Goal: Task Accomplishment & Management: Manage account settings

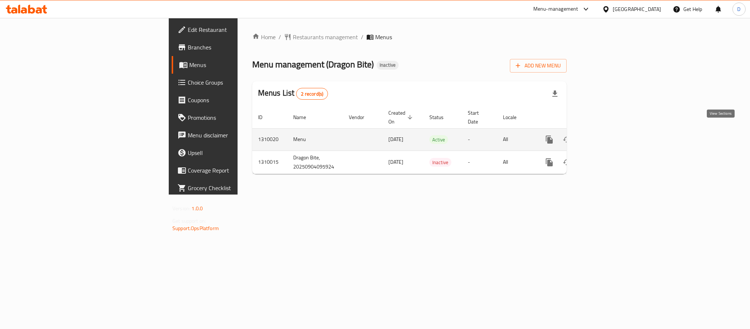
click at [607, 135] on icon "enhanced table" at bounding box center [602, 139] width 9 height 9
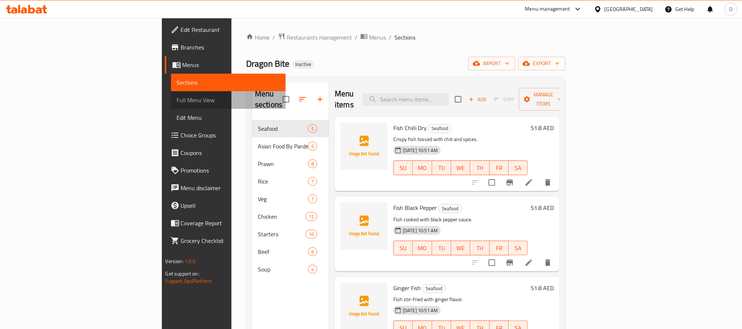
click at [177, 97] on span "Full Menu View" at bounding box center [228, 100] width 103 height 9
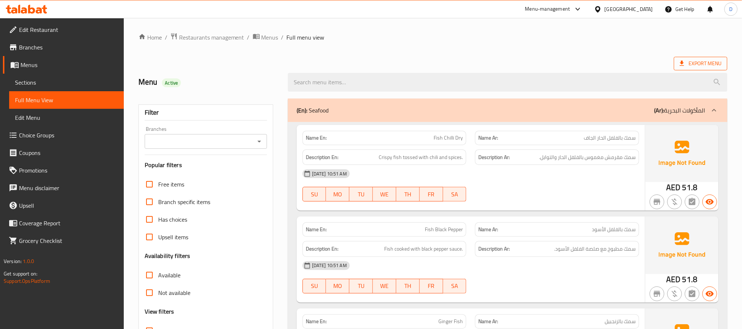
click at [699, 62] on span "Export Menu" at bounding box center [701, 63] width 42 height 9
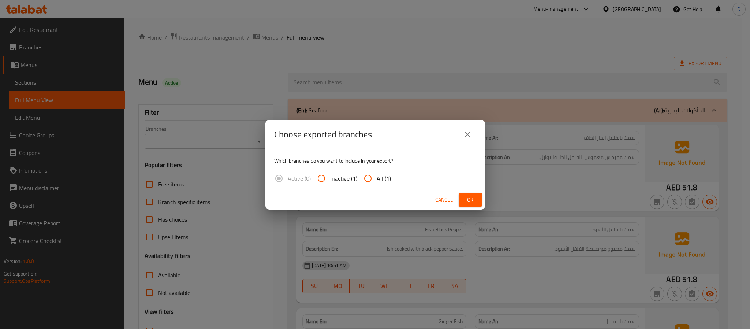
click at [469, 196] on span "Ok" at bounding box center [471, 199] width 12 height 9
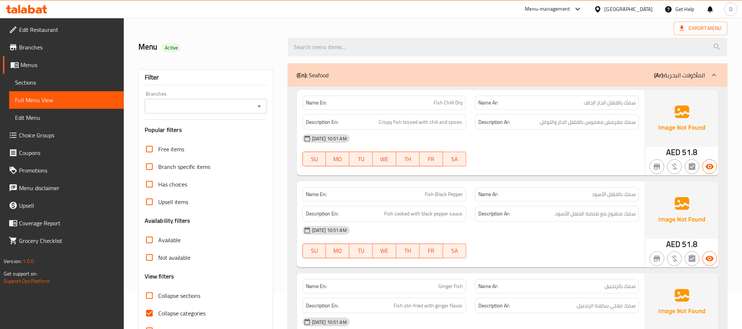
scroll to position [55, 0]
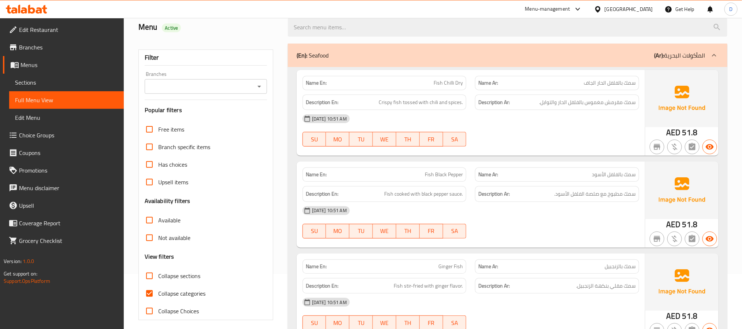
click at [198, 275] on span "Collapse sections" at bounding box center [179, 275] width 42 height 9
click at [158, 275] on input "Collapse sections" at bounding box center [150, 276] width 18 height 18
checkbox input "true"
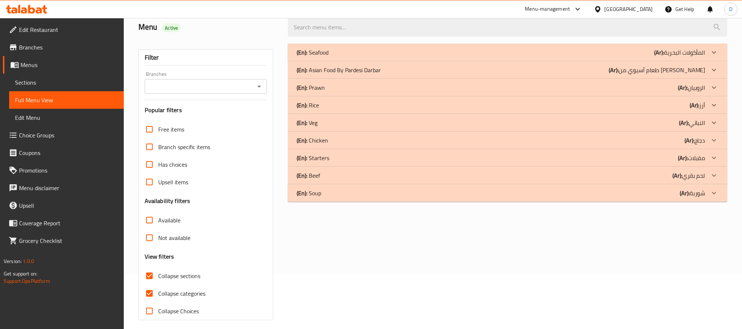
click at [193, 290] on span "Collapse categories" at bounding box center [181, 293] width 47 height 9
click at [158, 290] on input "Collapse categories" at bounding box center [150, 294] width 18 height 18
checkbox input "false"
click at [336, 140] on div "(En): Chicken (Ar): دجاج" at bounding box center [501, 140] width 409 height 9
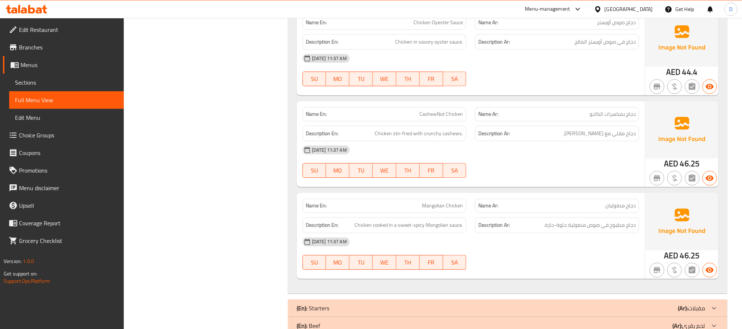
scroll to position [1044, 0]
click at [558, 201] on p "Name Ar: دجاج منغوليان" at bounding box center [556, 205] width 157 height 8
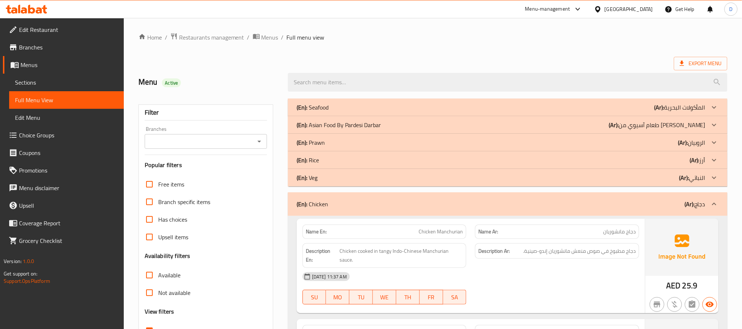
scroll to position [110, 0]
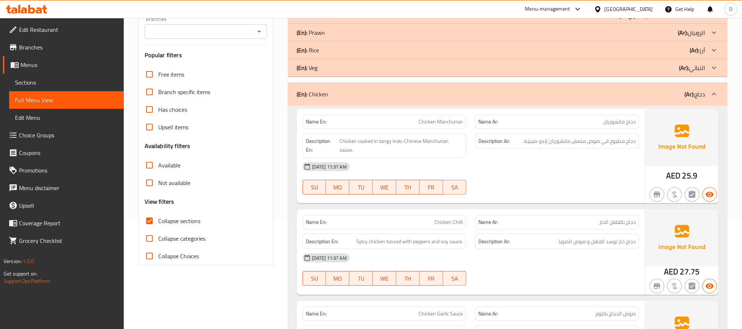
click at [185, 222] on span "Collapse sections" at bounding box center [179, 220] width 42 height 9
click at [158, 222] on input "Collapse sections" at bounding box center [150, 221] width 18 height 18
checkbox input "false"
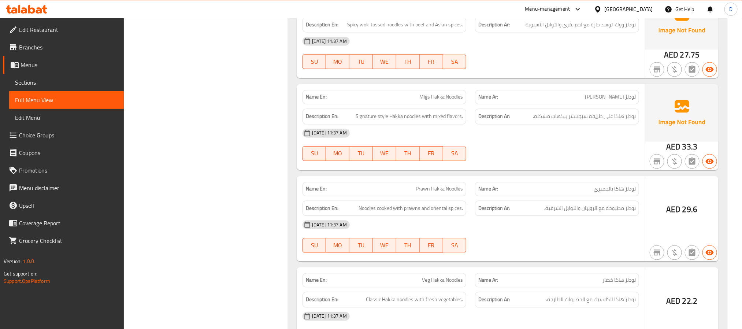
scroll to position [750, 0]
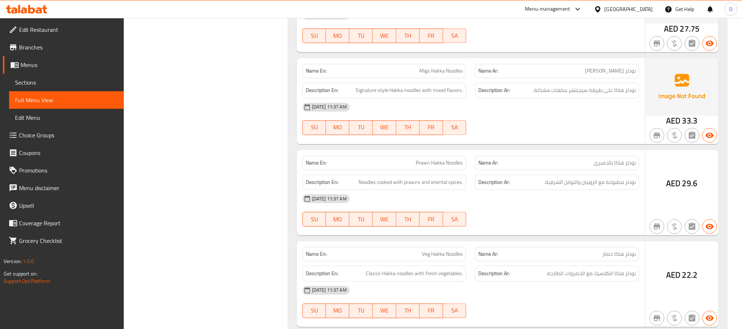
click at [549, 199] on div "[DATE] 11:37 AM" at bounding box center [470, 199] width 345 height 18
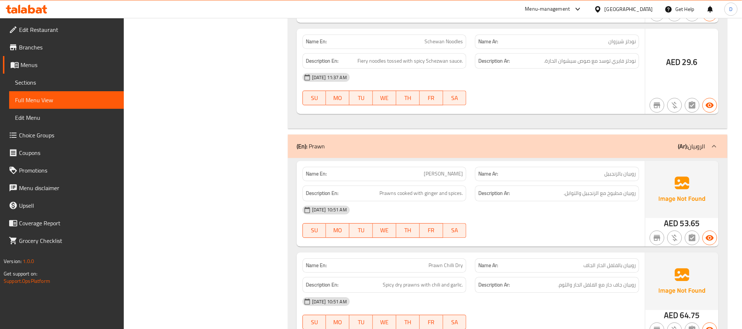
scroll to position [1079, 0]
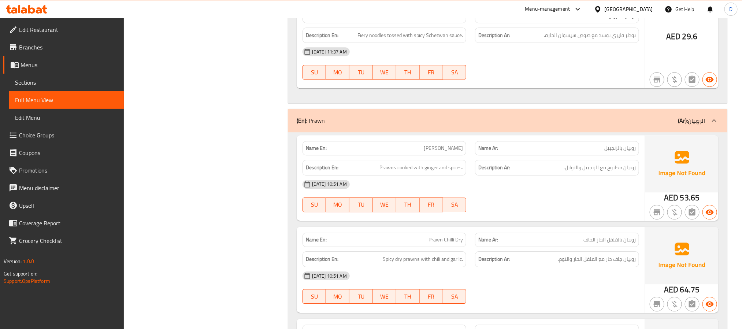
click at [552, 210] on div "[DATE] 10:51 AM SU MO TU WE TH FR SA" at bounding box center [470, 195] width 345 height 41
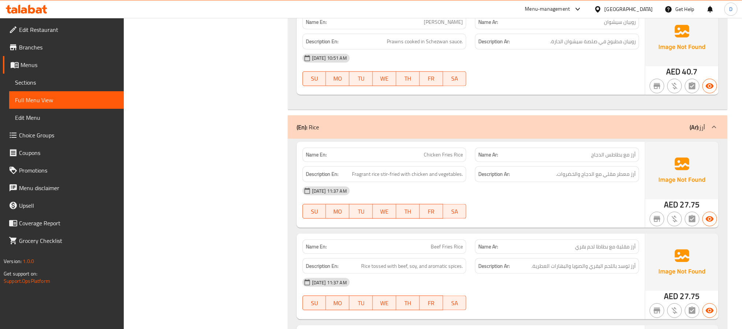
click at [554, 214] on div "[DATE] 11:37 AM SU MO TU WE TH FR SA" at bounding box center [470, 202] width 345 height 41
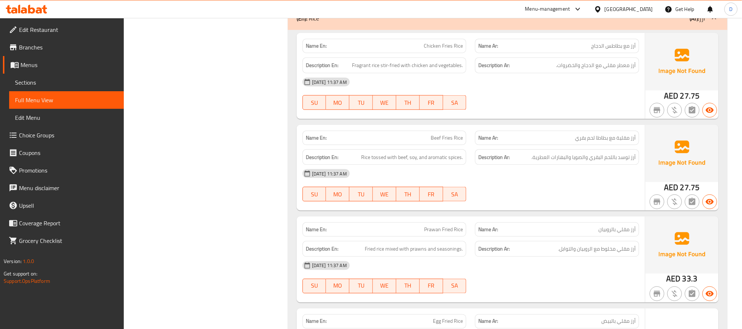
scroll to position [1955, 0]
click at [442, 49] on span "Chicken Fries Rice" at bounding box center [443, 45] width 39 height 8
copy span "Chicken Fries Rice"
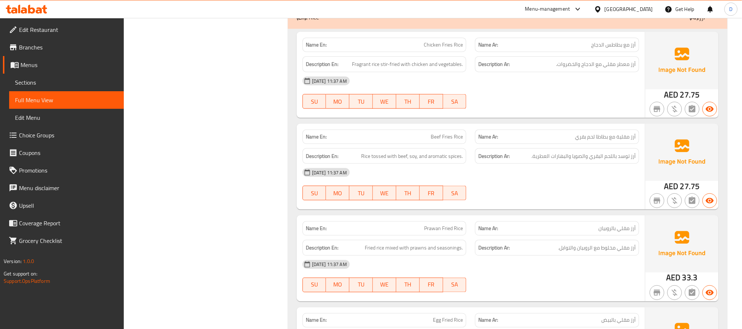
click at [586, 194] on div "[DATE] 11:37 AM SU MO TU WE TH FR SA" at bounding box center [470, 184] width 345 height 41
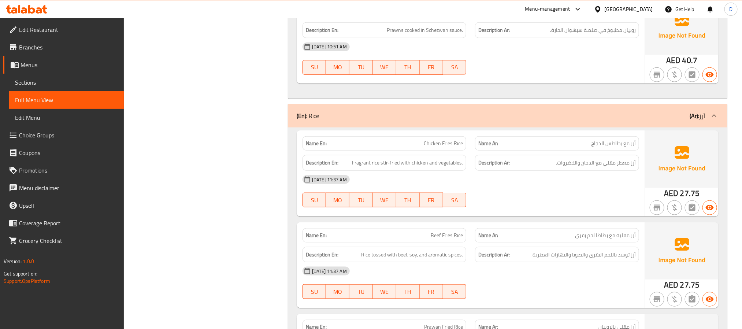
scroll to position [1846, 0]
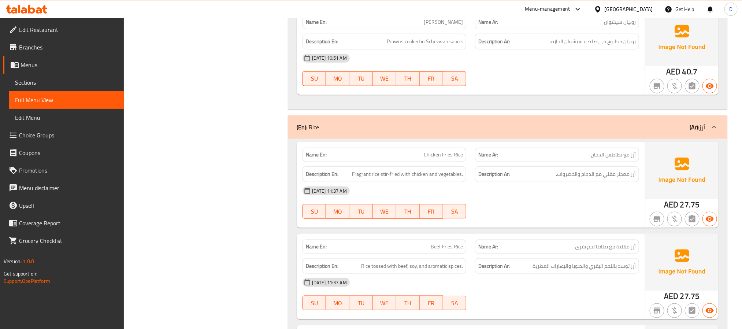
click at [512, 227] on div "Name En: Chicken Fries Rice Name Ar: أرز مع بطاطس الدجاج Description En: Fragra…" at bounding box center [471, 185] width 348 height 86
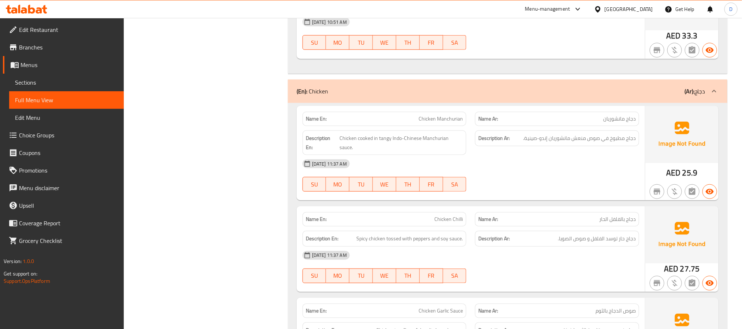
scroll to position [3271, 0]
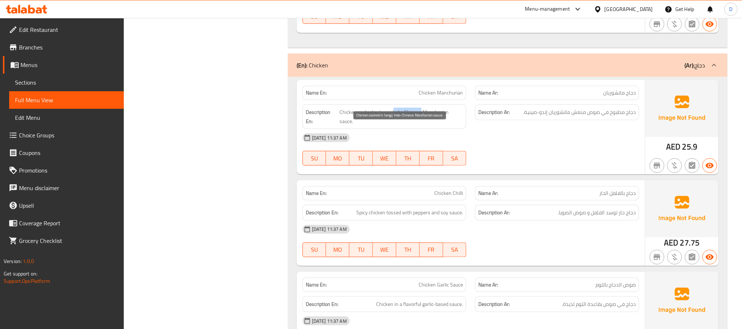
drag, startPoint x: 400, startPoint y: 129, endPoint x: 421, endPoint y: 130, distance: 20.9
click at [421, 126] on span "Chicken cooked in tangy Indo-Chinese Manchurian sauce." at bounding box center [400, 117] width 123 height 18
copy span "ndo-Chinese"
click at [566, 167] on div "[DATE] 11:37 AM SU MO TU WE TH FR SA" at bounding box center [470, 149] width 345 height 41
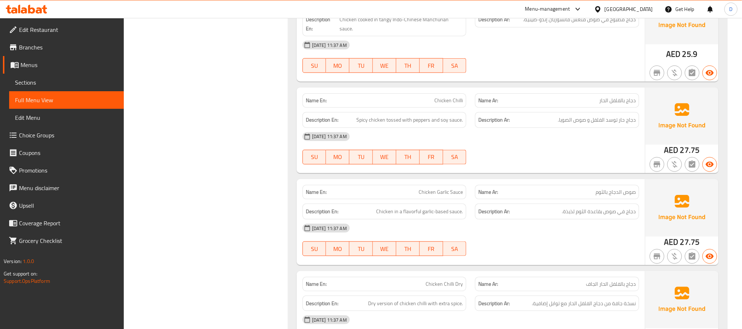
scroll to position [3381, 0]
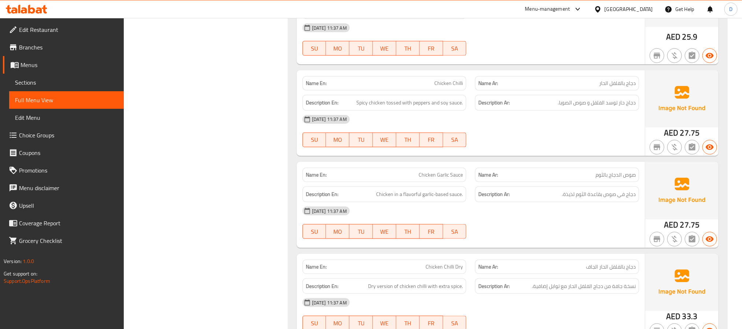
click at [406, 179] on p "Name En: Chicken Garlic Sauce" at bounding box center [384, 175] width 157 height 8
copy span "Chicken Garlic Sauce"
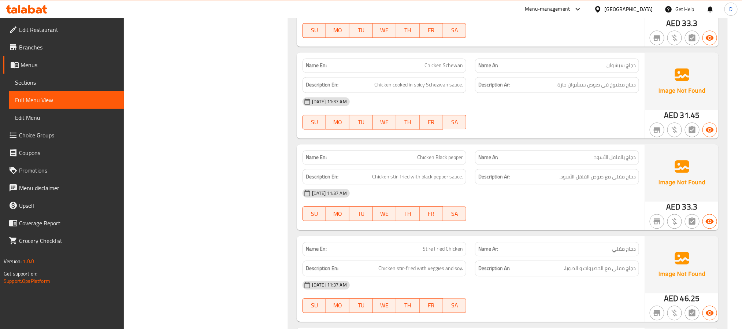
scroll to position [3821, 0]
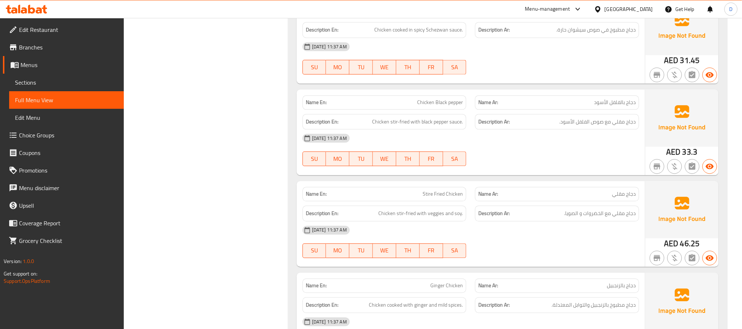
click at [433, 198] on span "Stire Fried Chicken" at bounding box center [443, 194] width 40 height 8
copy span "Stire Fried Chicken"
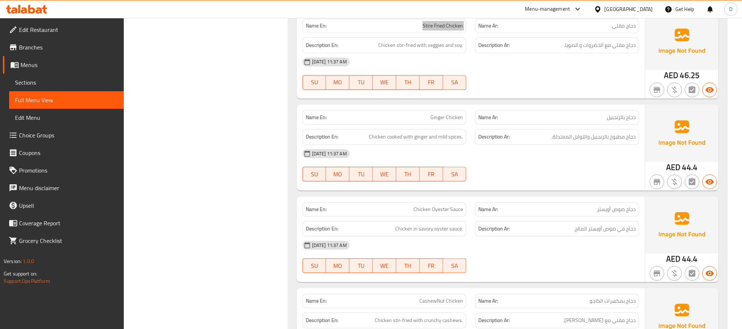
scroll to position [4040, 0]
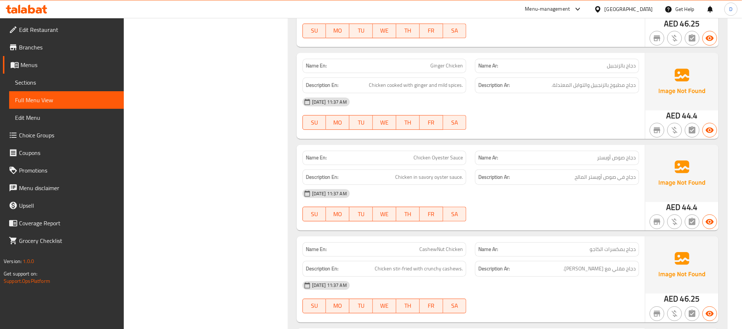
click at [444, 161] on span "Chicken Oyester Sauce" at bounding box center [437, 158] width 49 height 8
copy span "Oyester"
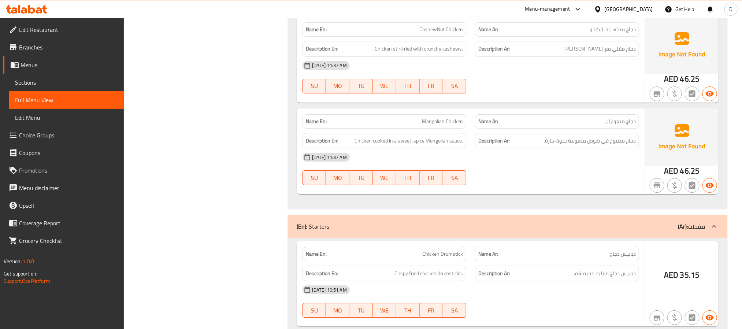
scroll to position [4315, 0]
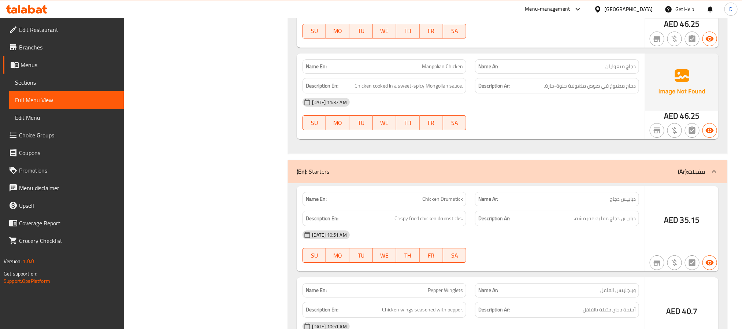
click at [590, 111] on div "[DATE] 11:37 AM" at bounding box center [470, 102] width 345 height 18
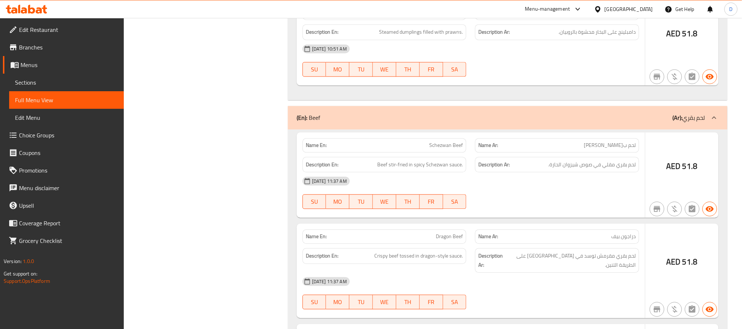
click at [566, 190] on div "[DATE] 11:37 AM" at bounding box center [470, 181] width 345 height 18
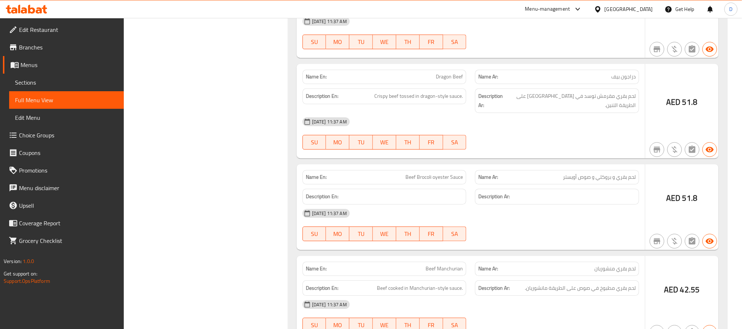
scroll to position [5488, 0]
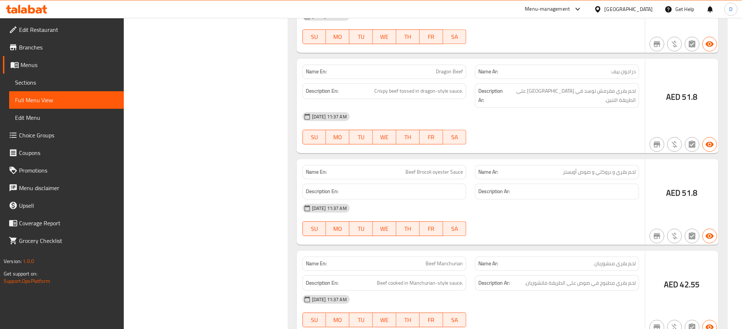
click at [439, 176] on span "Beef Brocoli oyester Sauce" at bounding box center [433, 172] width 57 height 8
copy span "oyester"
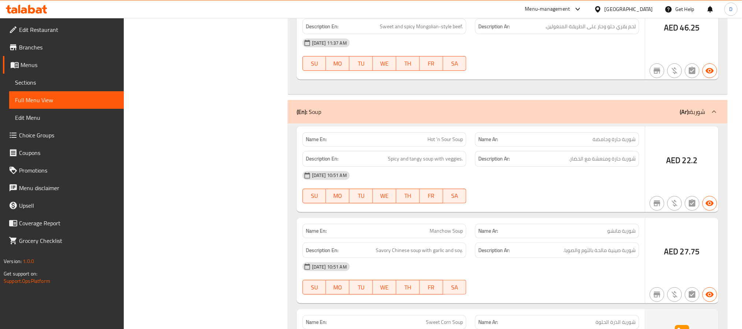
scroll to position [0, 0]
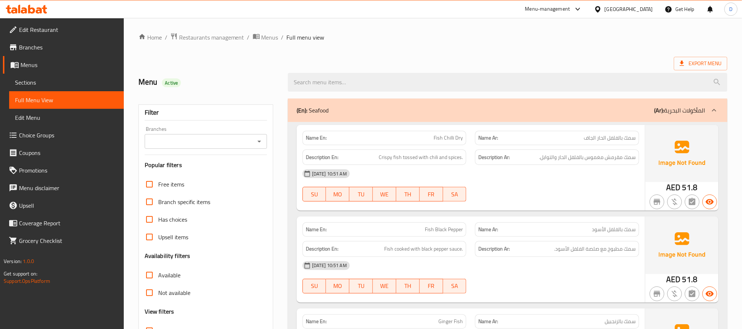
click at [564, 66] on div "Menu Active" at bounding box center [433, 82] width 598 height 33
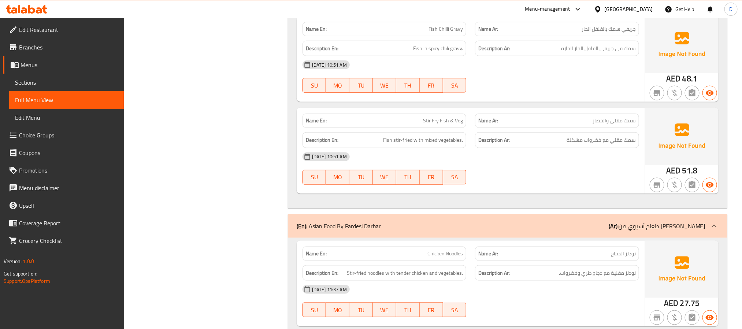
scroll to position [384, 0]
click at [561, 193] on div "Name En: Stir Fry Fish & Veg Name Ar: سمك مقلي والخضار Description En: Fish sti…" at bounding box center [471, 150] width 348 height 86
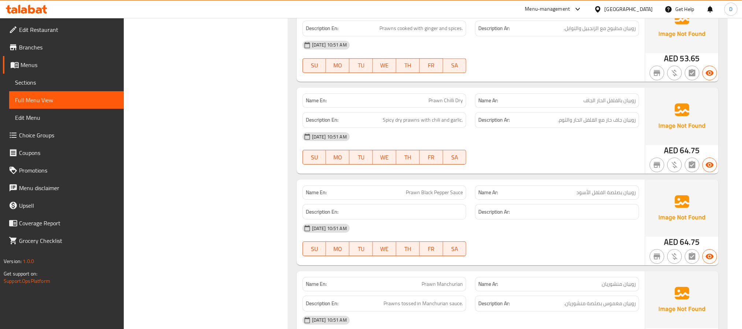
scroll to position [1263, 0]
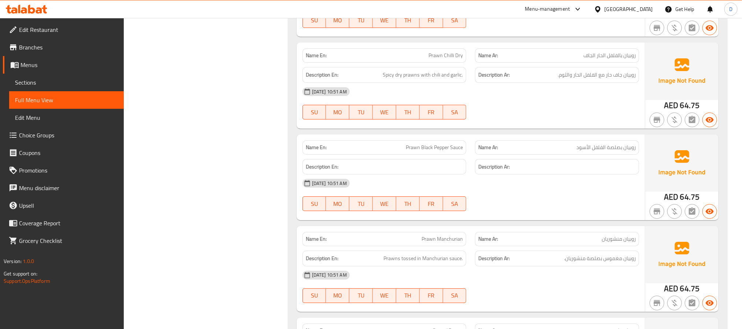
click at [438, 151] on span "Prawn Black Pepper Sauce" at bounding box center [434, 148] width 57 height 8
copy span "Prawn Black Pepper Sauce"
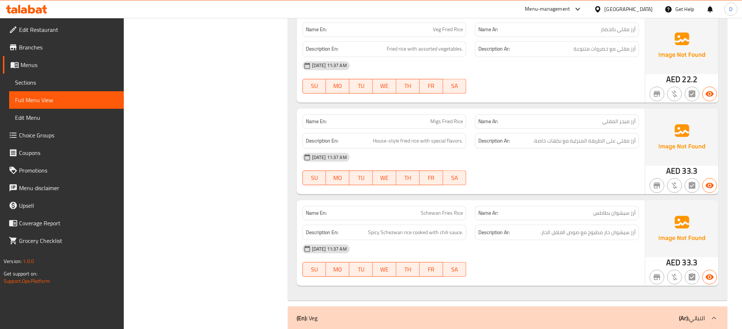
scroll to position [2362, 0]
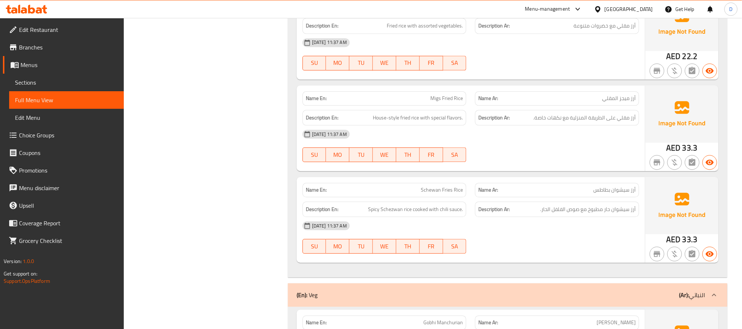
click at [560, 156] on div "[DATE] 11:37 AM SU MO TU WE TH FR SA" at bounding box center [470, 145] width 345 height 41
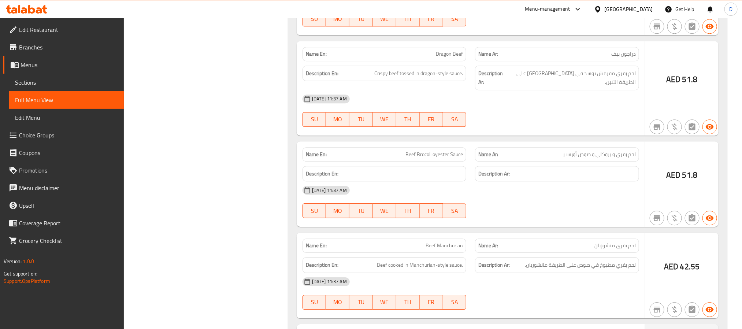
click at [443, 158] on span "Beef Brocoli oyester Sauce" at bounding box center [433, 154] width 57 height 8
copy span "Beef Brocoli oyester Sauce"
click at [432, 199] on div "[DATE] 11:37 AM" at bounding box center [470, 190] width 345 height 18
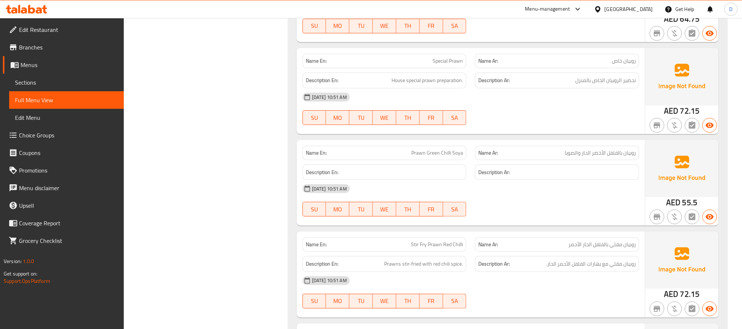
scroll to position [1545, 0]
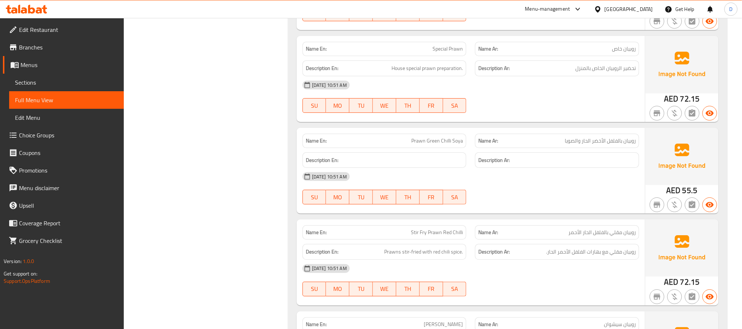
click at [436, 49] on div "Name En: Special Prawn" at bounding box center [384, 49] width 164 height 14
copy span "Special Prawn"
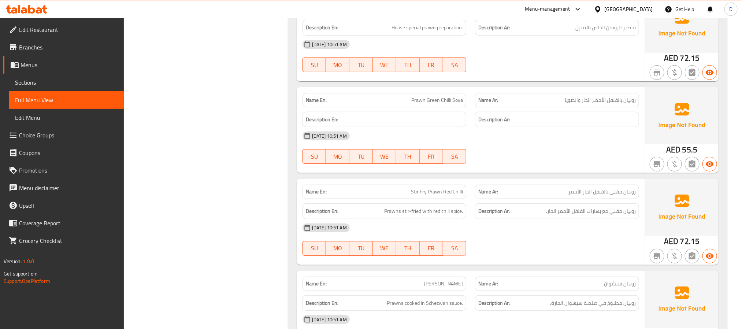
scroll to position [1655, 0]
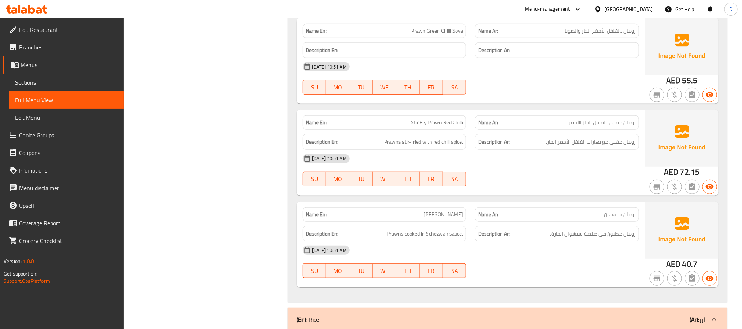
click at [621, 195] on div "Name En: Stir Fry Prawn Red Chilli Name Ar: روبيان مقلي بالفلفل الحار الأحمر De…" at bounding box center [471, 152] width 348 height 86
click at [418, 167] on div "[DATE] 10:51 AM" at bounding box center [470, 159] width 345 height 18
click at [448, 218] on span "[PERSON_NAME]" at bounding box center [443, 215] width 39 height 8
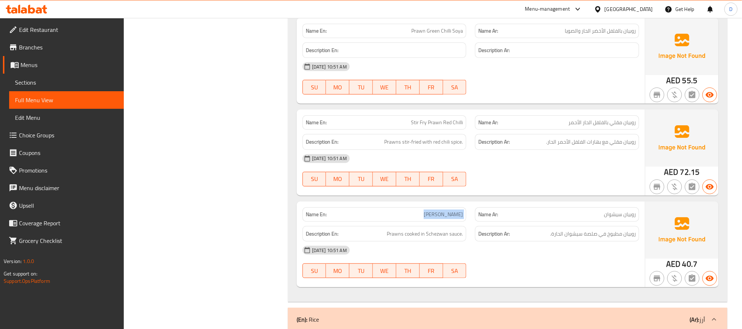
copy span "[PERSON_NAME]"
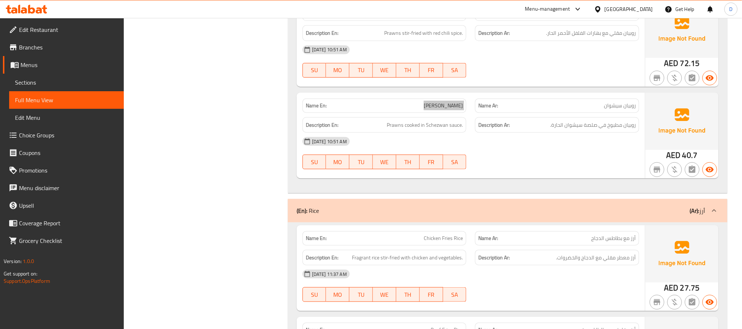
scroll to position [1765, 0]
click at [511, 149] on div "[DATE] 10:51 AM" at bounding box center [470, 140] width 345 height 18
click at [455, 149] on div "[DATE] 10:51 AM" at bounding box center [470, 140] width 345 height 18
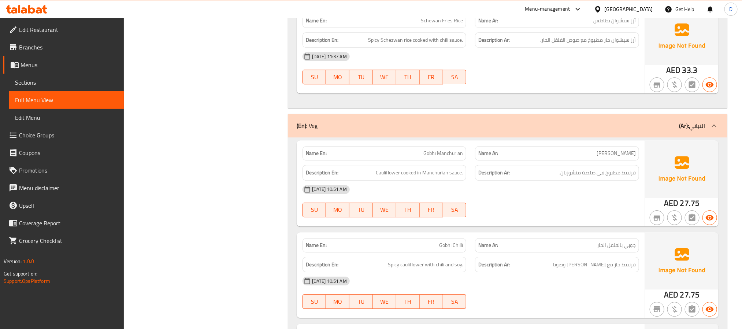
click at [602, 222] on div at bounding box center [557, 217] width 173 height 9
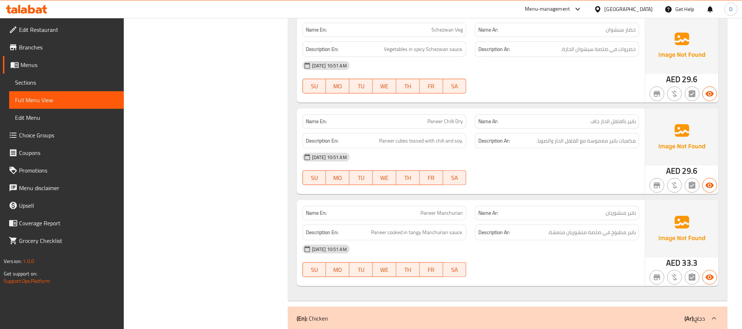
scroll to position [3025, 0]
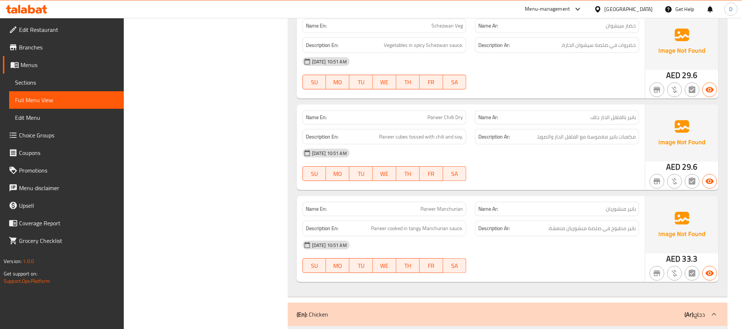
click at [510, 254] on div "[DATE] 10:51 AM" at bounding box center [470, 245] width 345 height 18
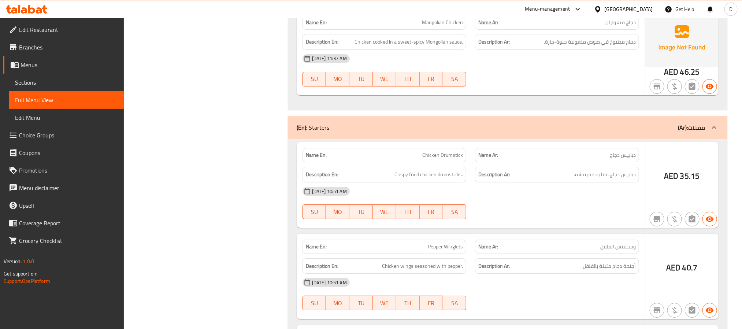
click at [609, 200] on div "[DATE] 10:51 AM" at bounding box center [470, 191] width 345 height 18
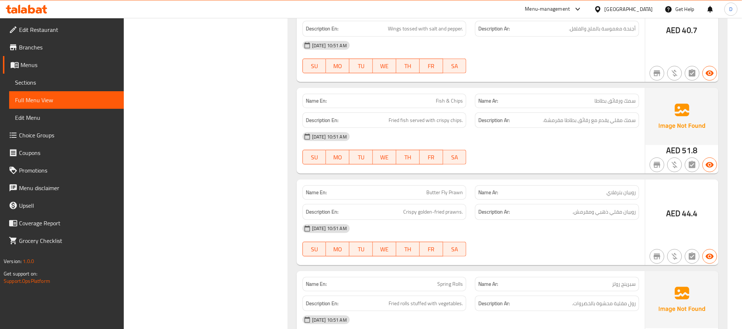
scroll to position [4691, 0]
drag, startPoint x: 625, startPoint y: 235, endPoint x: 580, endPoint y: 226, distance: 45.9
click at [625, 235] on div "[DATE] 10:51 AM" at bounding box center [470, 228] width 345 height 18
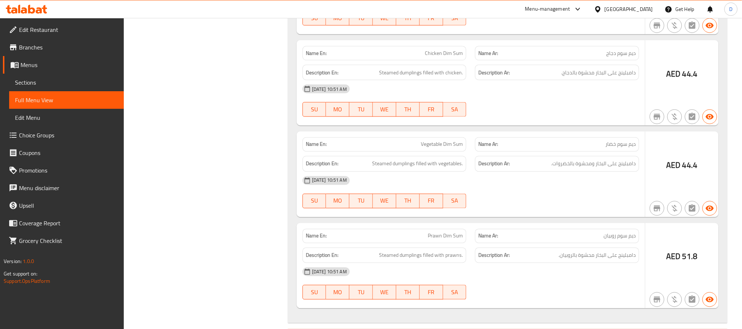
scroll to position [5185, 0]
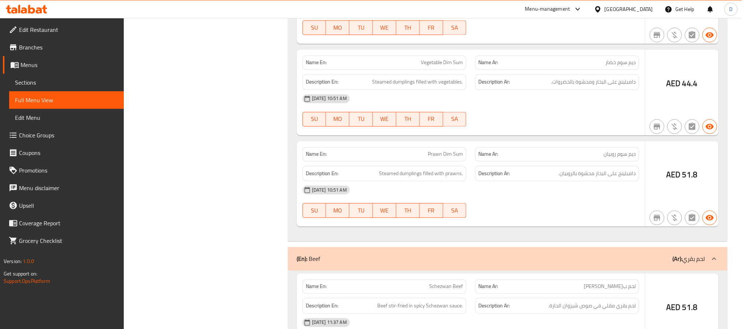
click at [550, 199] on div "[DATE] 10:51 AM" at bounding box center [470, 190] width 345 height 18
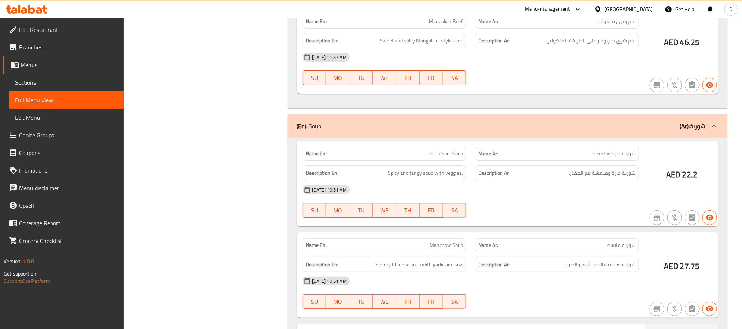
click at [597, 215] on div "[DATE] 10:51 AM SU MO TU WE TH FR SA" at bounding box center [470, 201] width 345 height 41
click at [454, 157] on span "Hot 'n Sour Soup" at bounding box center [445, 154] width 36 height 8
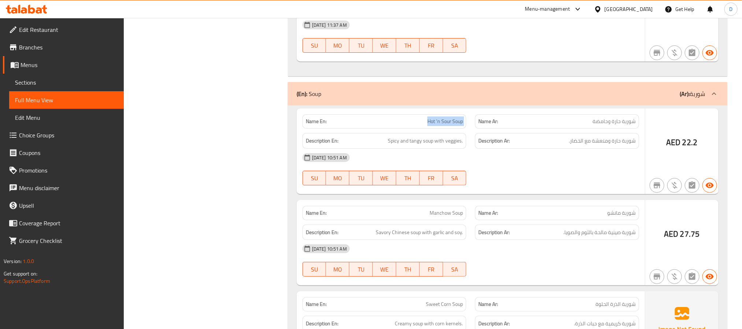
scroll to position [5910, 0]
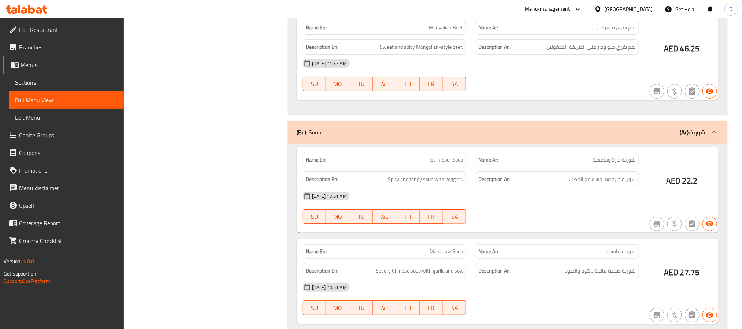
click at [444, 255] on span "Manchow Soup" at bounding box center [446, 252] width 33 height 8
click at [576, 245] on div "Name En: Hot 'n Sour Soup Name Ar: شوربة حارة وحامضة Description En: Spicy and …" at bounding box center [507, 333] width 439 height 378
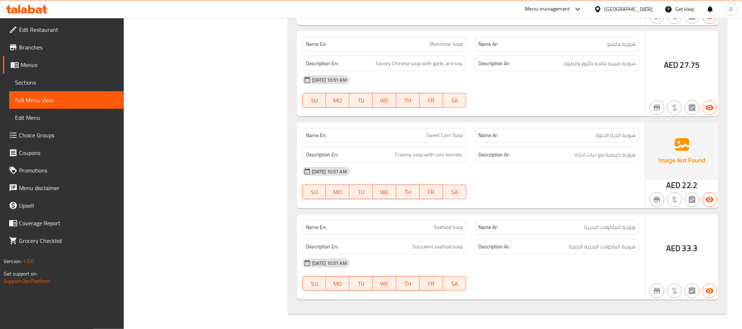
scroll to position [6130, 0]
click at [586, 266] on div "[DATE] 10:51 AM" at bounding box center [470, 263] width 345 height 18
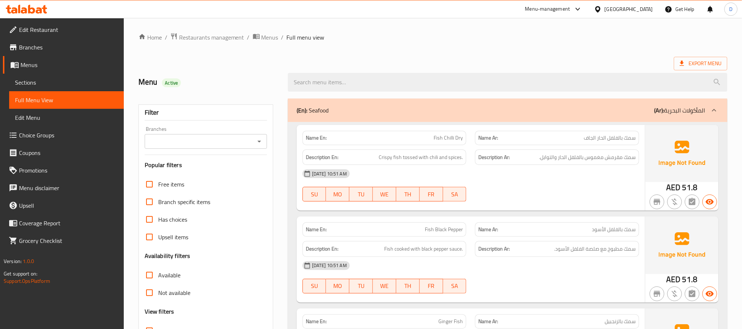
click at [58, 83] on span "Sections" at bounding box center [66, 82] width 103 height 9
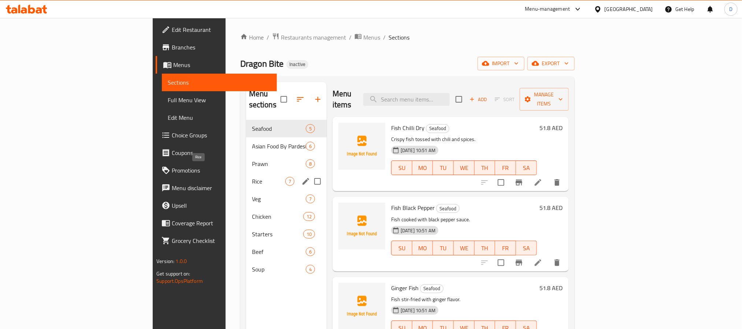
click at [252, 177] on span "Rice" at bounding box center [268, 181] width 33 height 9
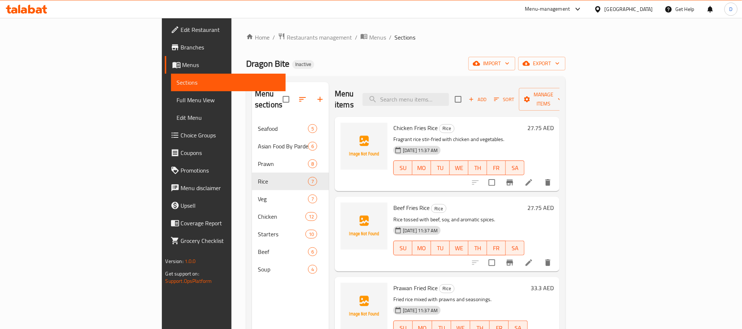
click at [533, 178] on icon at bounding box center [528, 182] width 9 height 9
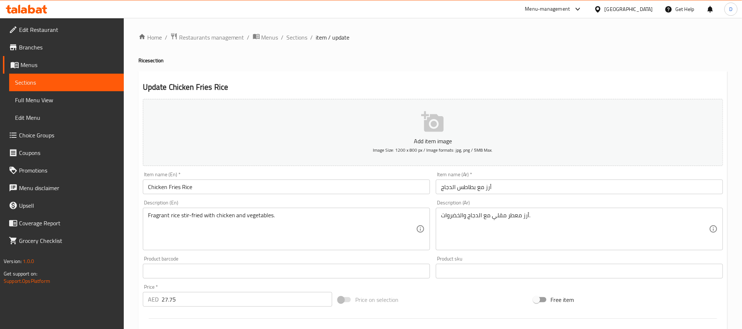
click at [455, 188] on input "أرز مع بطاطس الدجاج" at bounding box center [579, 186] width 287 height 15
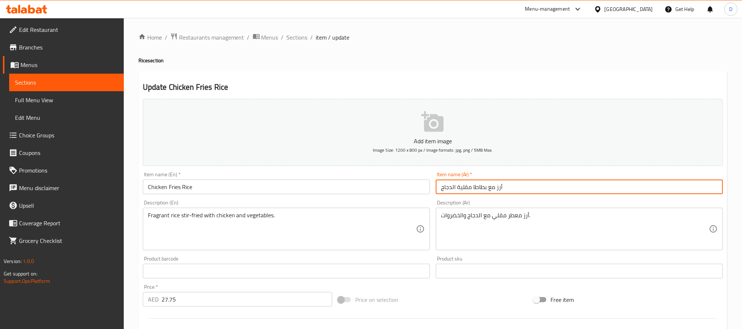
type input "أرز مع بطاطا مقلية الدجاج"
click at [290, 40] on span "Sections" at bounding box center [297, 37] width 21 height 9
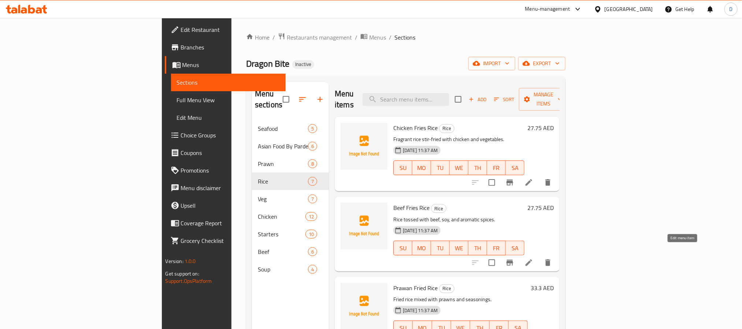
click at [533, 258] on icon at bounding box center [528, 262] width 9 height 9
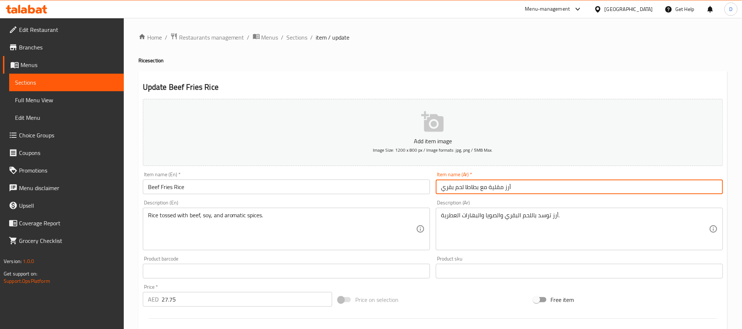
click at [493, 188] on input "أرز مقلية مع بطاطا لحم بقري" at bounding box center [579, 186] width 287 height 15
click at [464, 189] on input "أرز مع بطاطا لحم بقري" at bounding box center [579, 186] width 287 height 15
paste input "قلية"
type input "أرز مع بطاطا مقلية و لحم بقري"
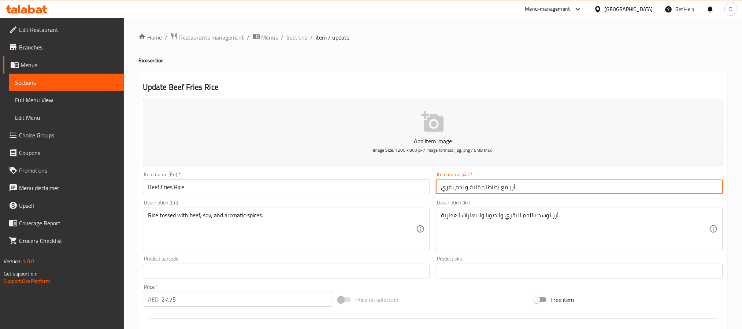
click at [305, 38] on span "Sections" at bounding box center [297, 37] width 21 height 9
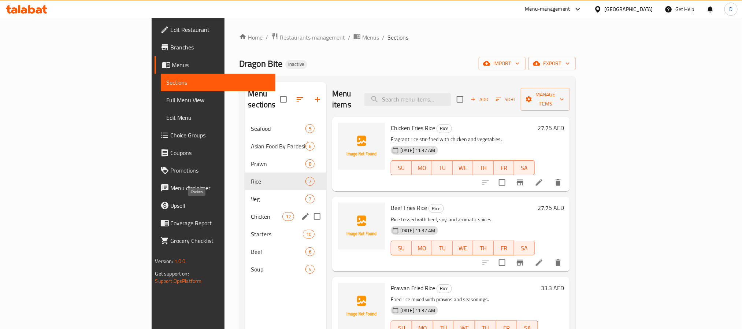
click at [251, 212] on span "Chicken" at bounding box center [266, 216] width 31 height 9
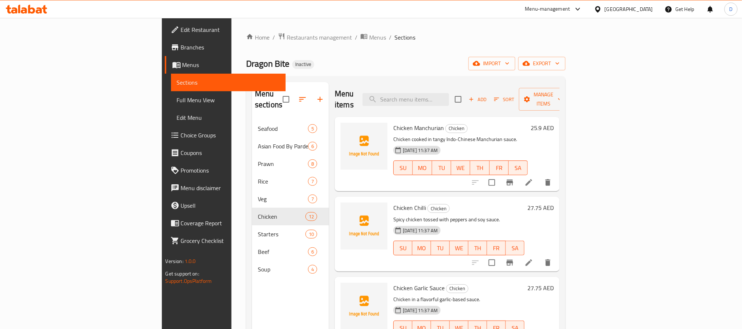
scroll to position [55, 0]
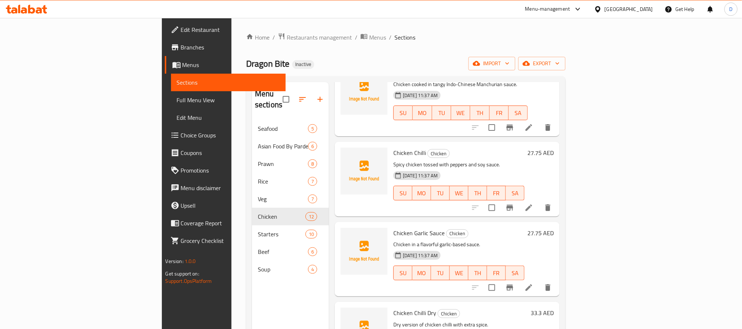
click at [539, 281] on li at bounding box center [529, 287] width 21 height 13
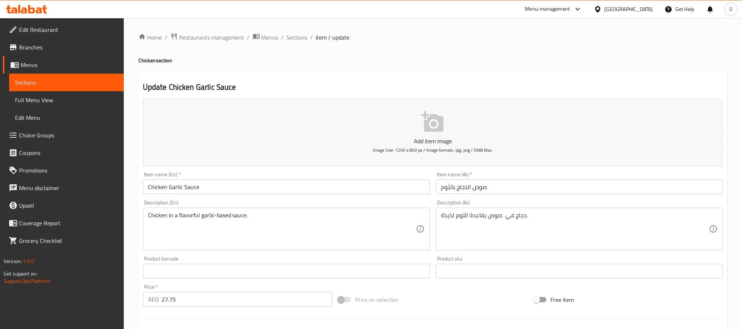
click at [468, 186] on input "صوص الدجاج بالثوم" at bounding box center [579, 186] width 287 height 15
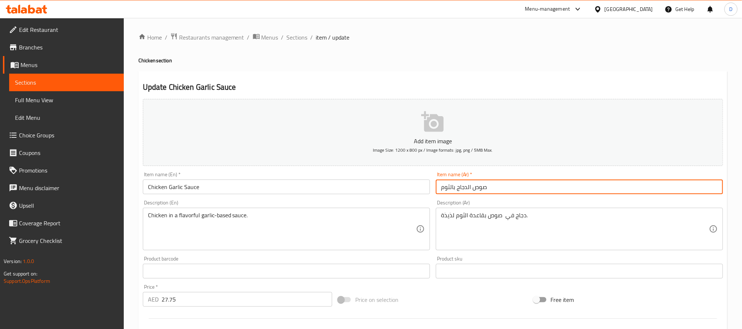
click at [468, 186] on input "صوص الدجاج بالثوم" at bounding box center [579, 186] width 287 height 15
click at [439, 189] on input "صوص بالثوم" at bounding box center [579, 186] width 287 height 15
paste input "الدجاج"
click at [482, 188] on input "الدجاج صوص بالثوم" at bounding box center [579, 186] width 287 height 15
type input "دجاج صوص بالثوم"
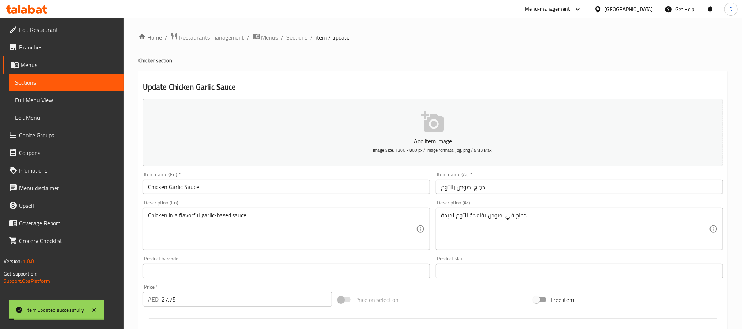
click at [300, 40] on span "Sections" at bounding box center [297, 37] width 21 height 9
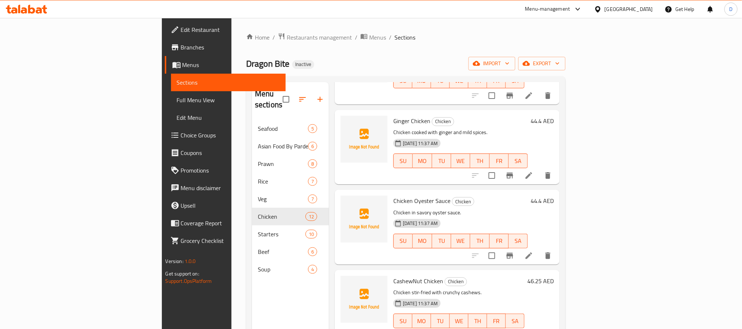
scroll to position [648, 0]
click at [532, 251] on icon at bounding box center [528, 254] width 7 height 7
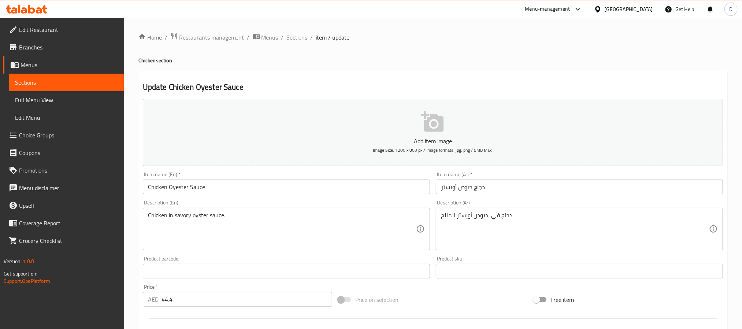
click at [454, 186] on input "دجاج صوص أويستر" at bounding box center [579, 186] width 287 height 15
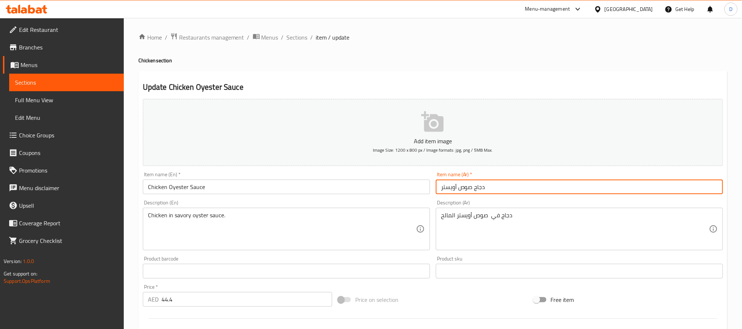
click at [454, 186] on input "دجاج صوص أويستر" at bounding box center [579, 186] width 287 height 15
paste input "محا"
type input "دجاج صوص محار"
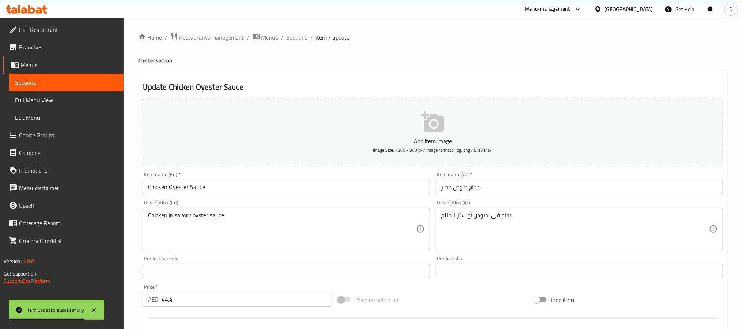
click at [296, 41] on span "Sections" at bounding box center [297, 37] width 21 height 9
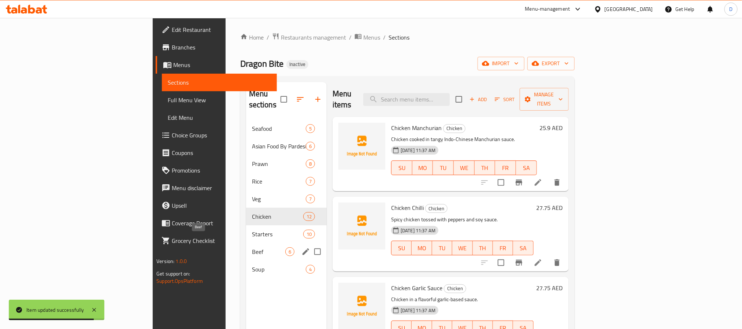
click at [252, 247] on span "Beef" at bounding box center [268, 251] width 33 height 9
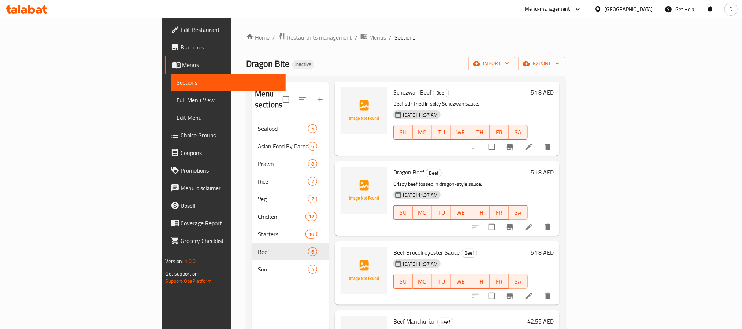
scroll to position [55, 0]
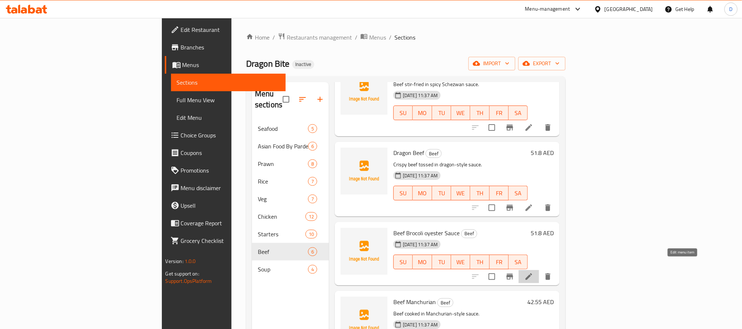
click at [533, 272] on icon at bounding box center [528, 276] width 9 height 9
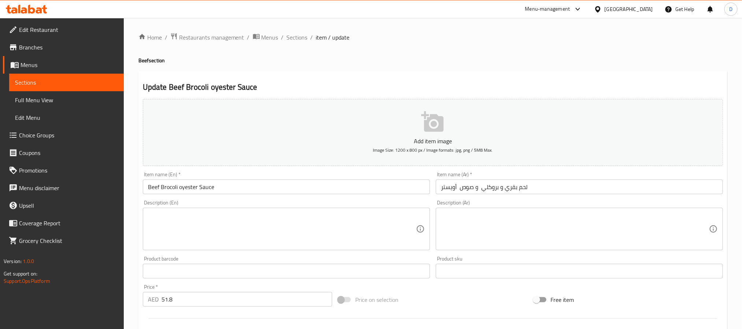
click at [442, 185] on input "لحم بقري و بروكلي و صوص أويستر" at bounding box center [579, 186] width 287 height 15
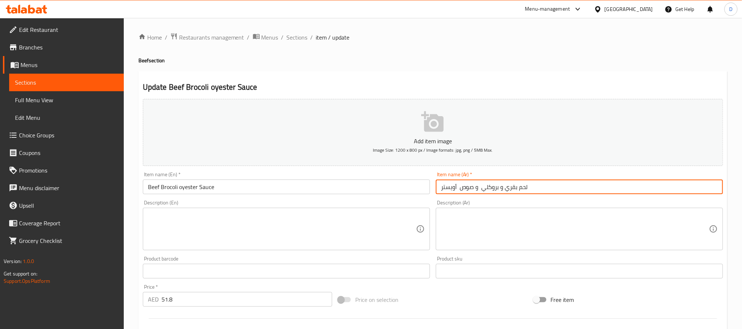
paste input "محا"
type input "لحم بقري و بروكلي و صوص محار"
click at [188, 185] on input "Beef Brocoli oyester Sauce" at bounding box center [286, 186] width 287 height 15
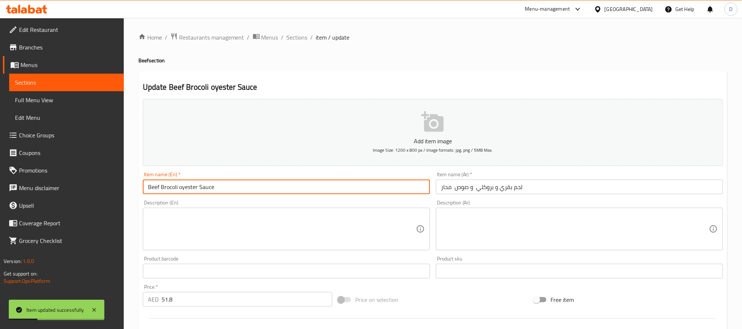
click at [188, 185] on input "Beef Brocoli oyester Sauce" at bounding box center [286, 186] width 287 height 15
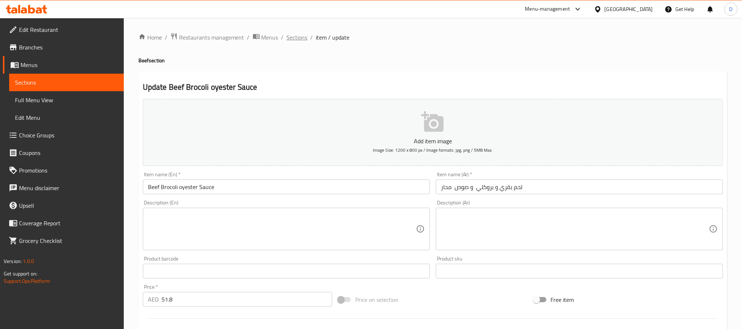
click at [298, 40] on span "Sections" at bounding box center [297, 37] width 21 height 9
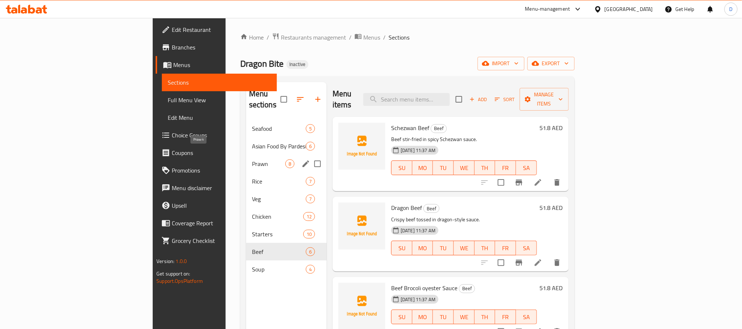
click at [252, 159] on span "Prawn" at bounding box center [268, 163] width 33 height 9
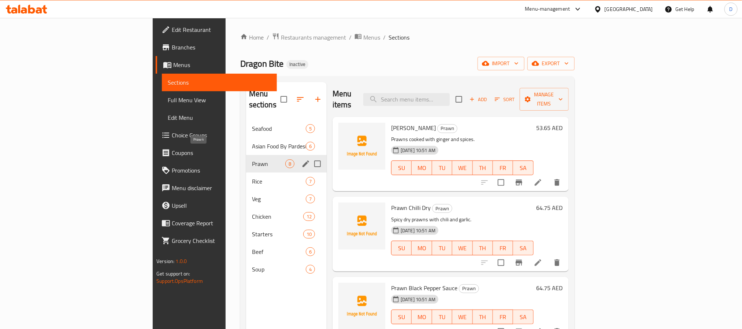
scroll to position [179, 0]
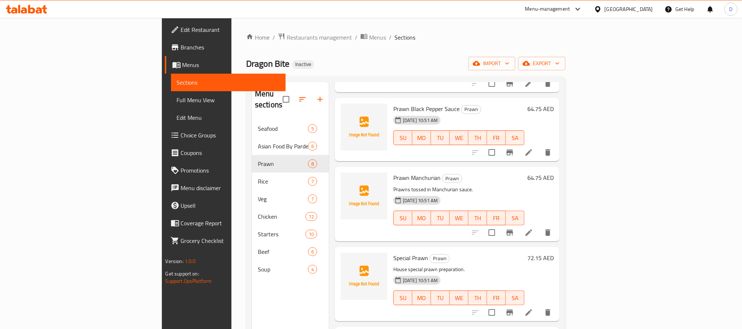
click at [539, 306] on li at bounding box center [529, 312] width 21 height 13
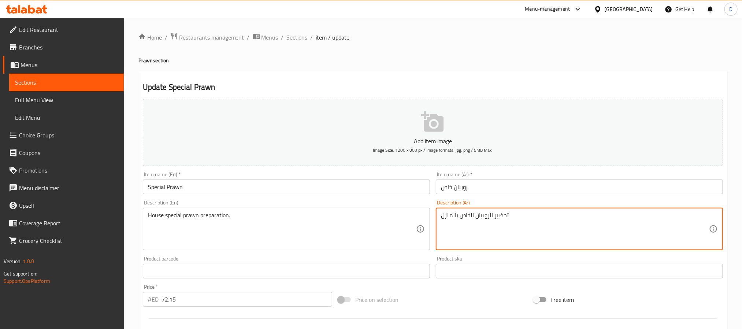
click at [503, 218] on textarea "تحضير الروبيان الخاص بالمنزل" at bounding box center [575, 229] width 268 height 35
click at [489, 215] on textarea "الروبيان الخاص بالمنزل" at bounding box center [575, 229] width 268 height 35
type textarea "روبيان خاص محضر بالمنزل"
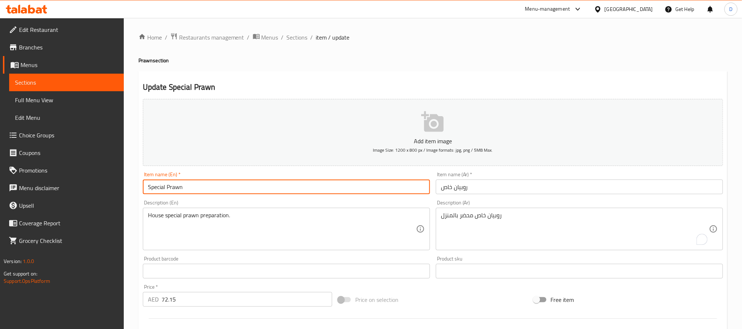
click at [285, 187] on input "Special Prawn" at bounding box center [286, 186] width 287 height 15
click at [297, 36] on span "Sections" at bounding box center [297, 37] width 21 height 9
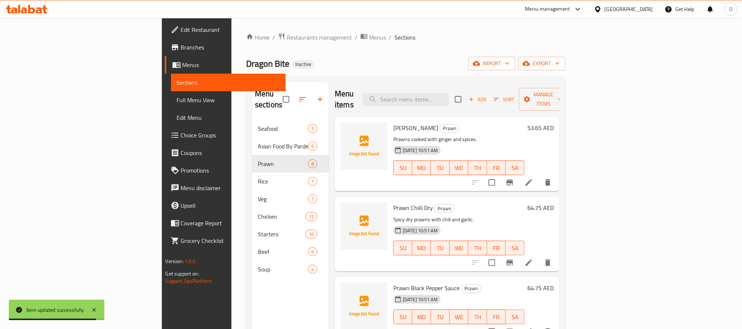
scroll to position [103, 0]
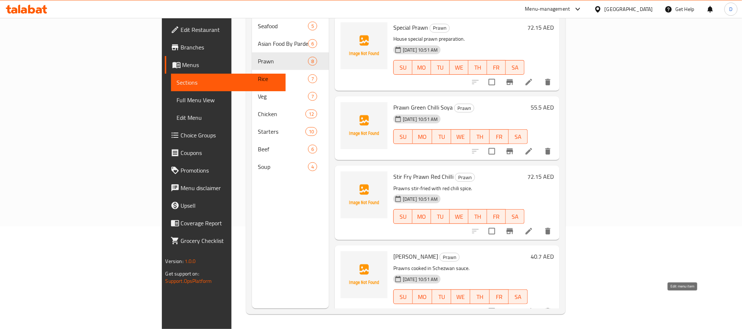
click at [533, 307] on icon at bounding box center [528, 311] width 9 height 9
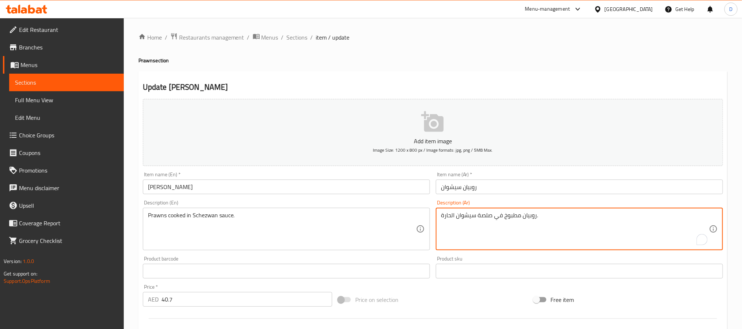
click at [446, 216] on textarea "روبيان مطبوخ في صلصة سيشوان الحارة." at bounding box center [575, 229] width 268 height 35
type textarea "روبيان مطبوخ في صلصة سيشوان ."
click at [400, 183] on input "[PERSON_NAME]" at bounding box center [286, 186] width 287 height 15
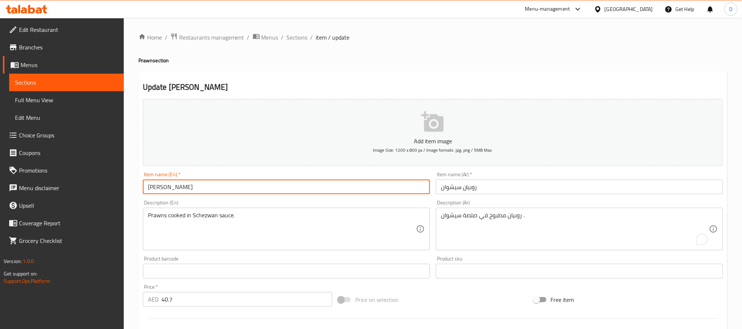
click at [297, 38] on span "Sections" at bounding box center [297, 37] width 21 height 9
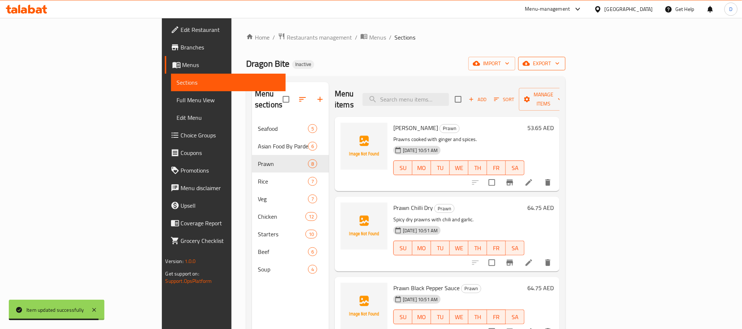
click at [560, 60] on span "export" at bounding box center [542, 63] width 36 height 9
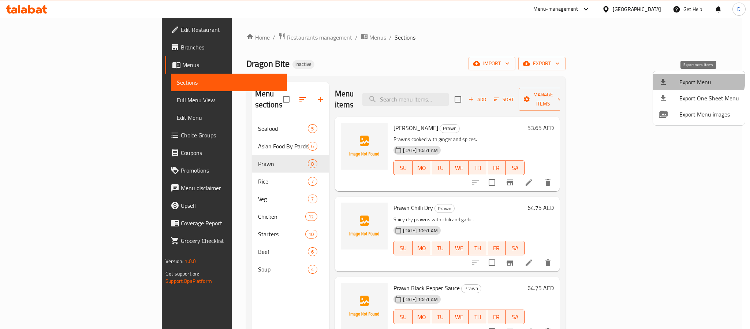
click at [680, 76] on li "Export Menu" at bounding box center [699, 82] width 92 height 16
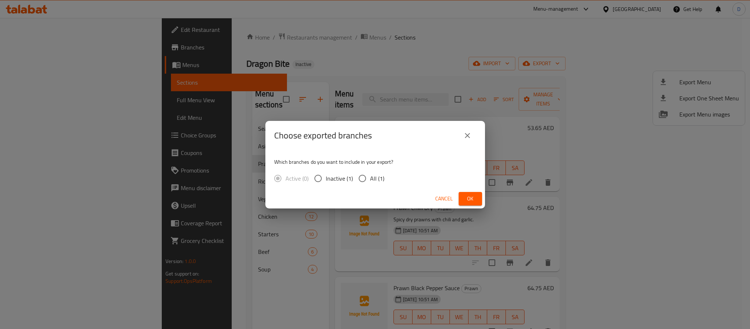
click at [471, 198] on span "Ok" at bounding box center [471, 198] width 12 height 9
